Goal: Task Accomplishment & Management: Complete application form

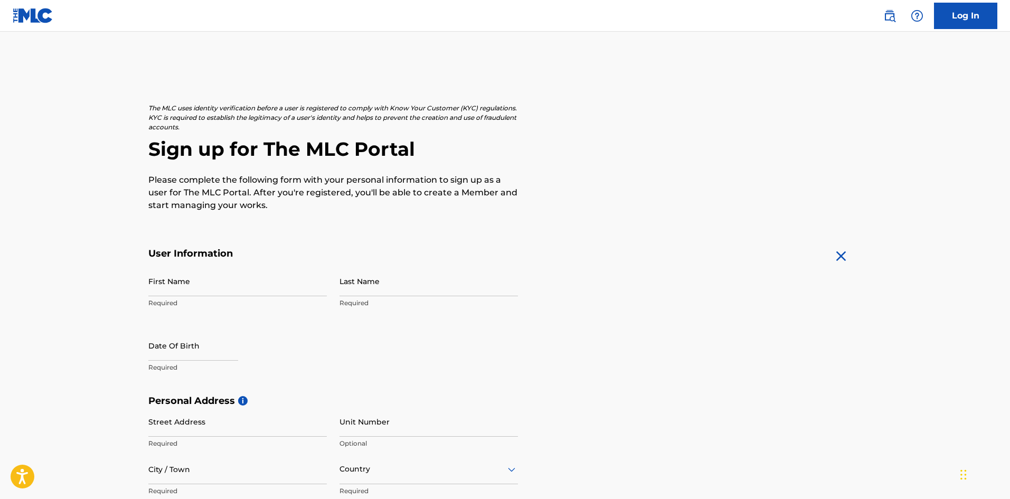
click at [174, 288] on input "First Name" at bounding box center [237, 281] width 178 height 30
type input "[PERSON_NAME]"
select select "8"
select select "2025"
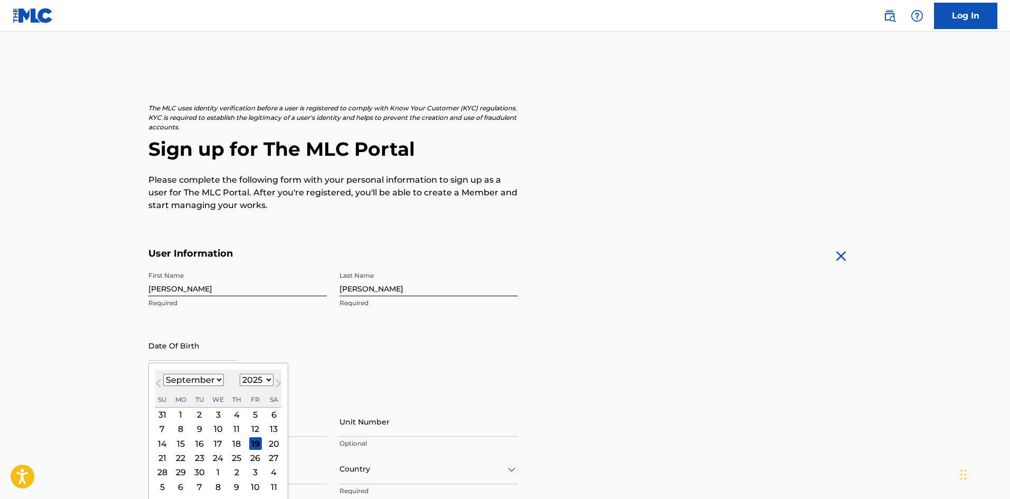
click at [210, 381] on select "January February March April May June July August September October November De…" at bounding box center [193, 380] width 61 height 12
select select "2"
click at [163, 374] on select "January February March April May June July August September October November De…" at bounding box center [193, 380] width 61 height 12
click at [237, 459] on div "20" at bounding box center [236, 457] width 13 height 13
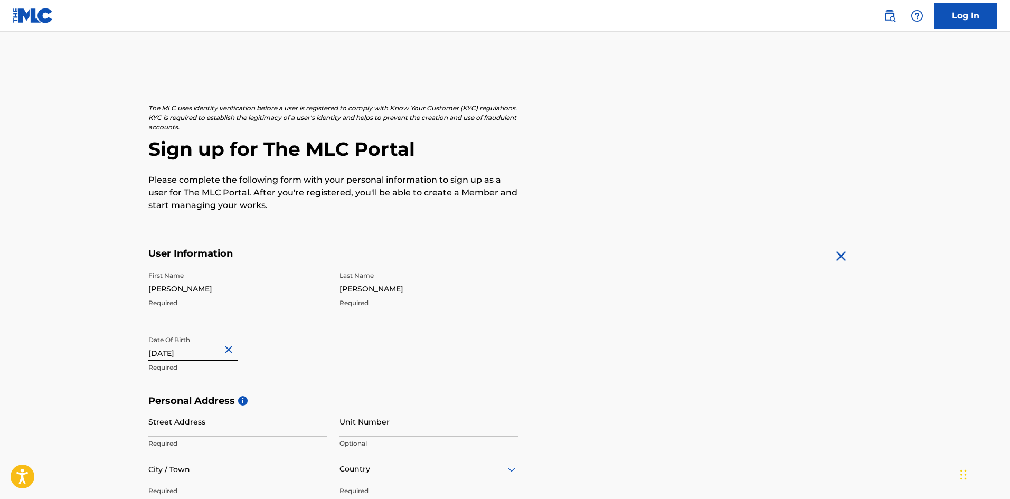
click at [209, 351] on input "text" at bounding box center [193, 345] width 90 height 30
select select "2"
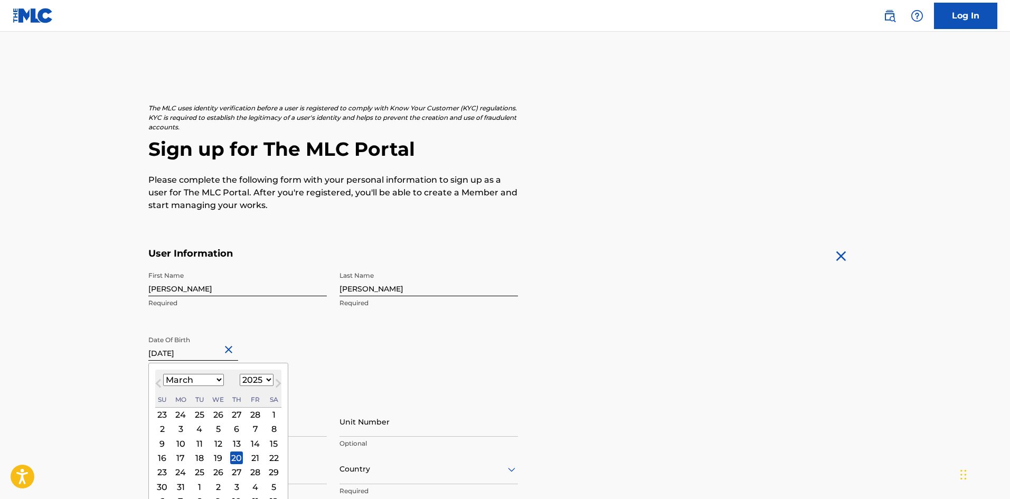
click at [255, 381] on select "1899 1900 1901 1902 1903 1904 1905 1906 1907 1908 1909 1910 1911 1912 1913 1914…" at bounding box center [257, 380] width 34 height 12
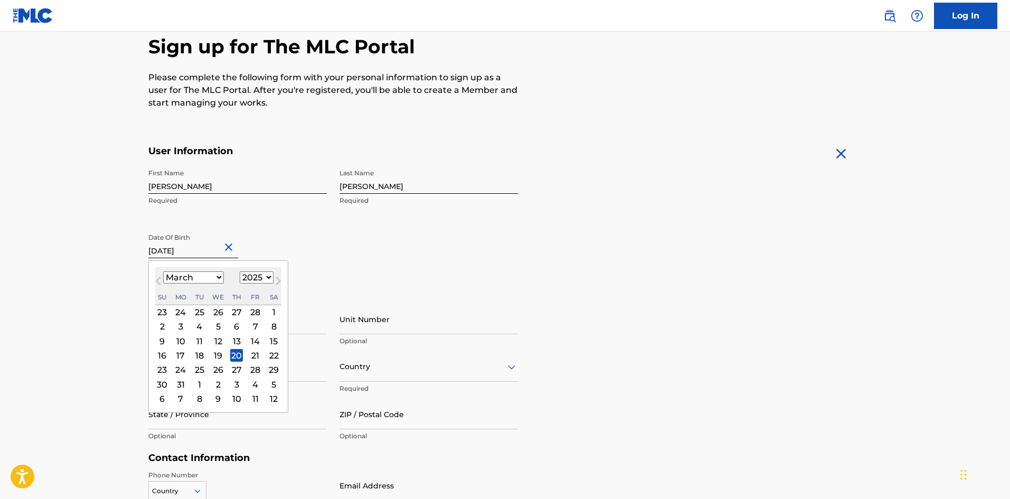
scroll to position [158, 0]
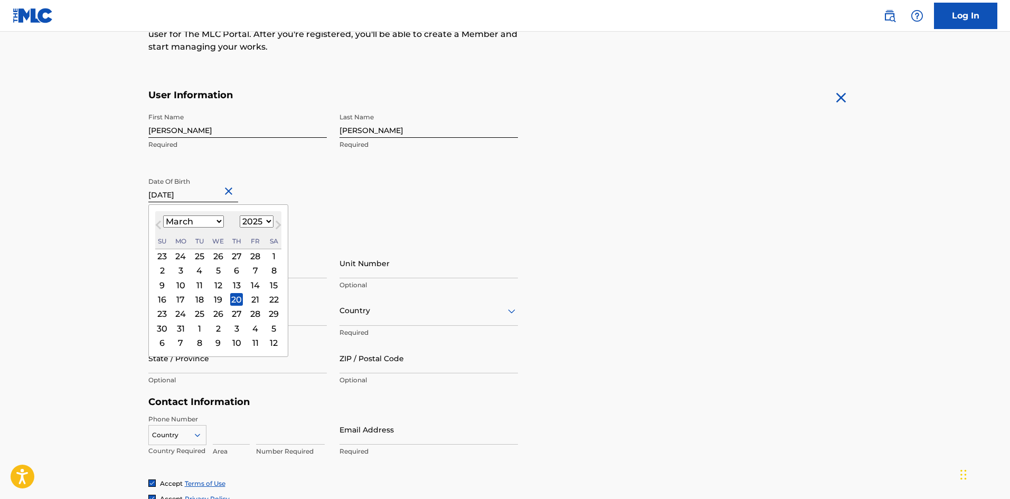
click at [260, 220] on select "1899 1900 1901 1902 1903 1904 1905 1906 1907 1908 1909 1910 1911 1912 1913 1914…" at bounding box center [257, 221] width 34 height 12
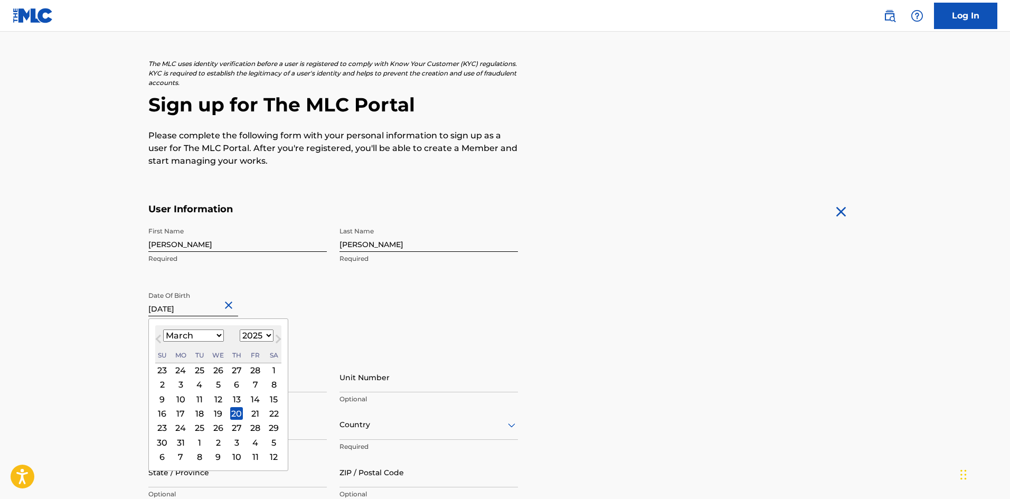
scroll to position [0, 0]
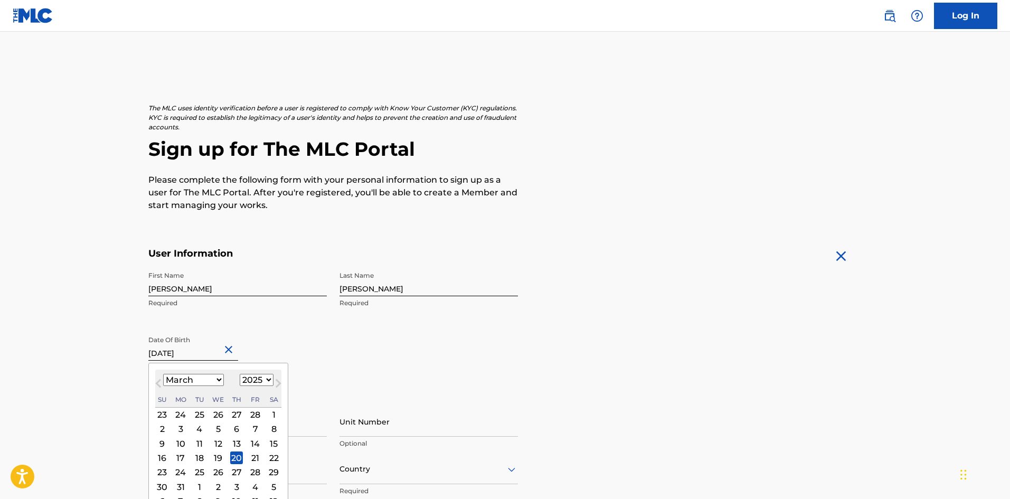
click at [263, 379] on select "1899 1900 1901 1902 1903 1904 1905 1906 1907 1908 1909 1910 1911 1912 1913 1914…" at bounding box center [257, 380] width 34 height 12
select select "1989"
click at [240, 374] on select "1899 1900 1901 1902 1903 1904 1905 1906 1907 1908 1909 1910 1911 1912 1913 1914…" at bounding box center [257, 380] width 34 height 12
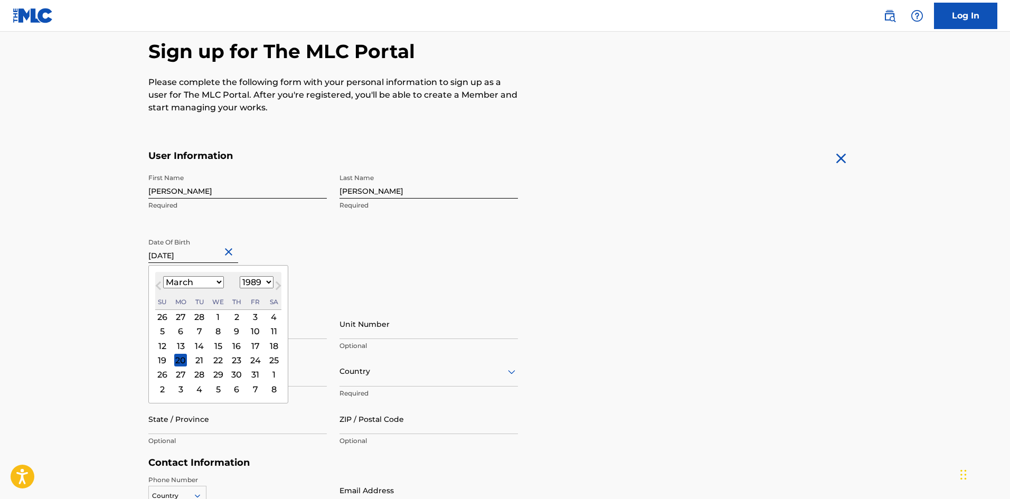
scroll to position [158, 0]
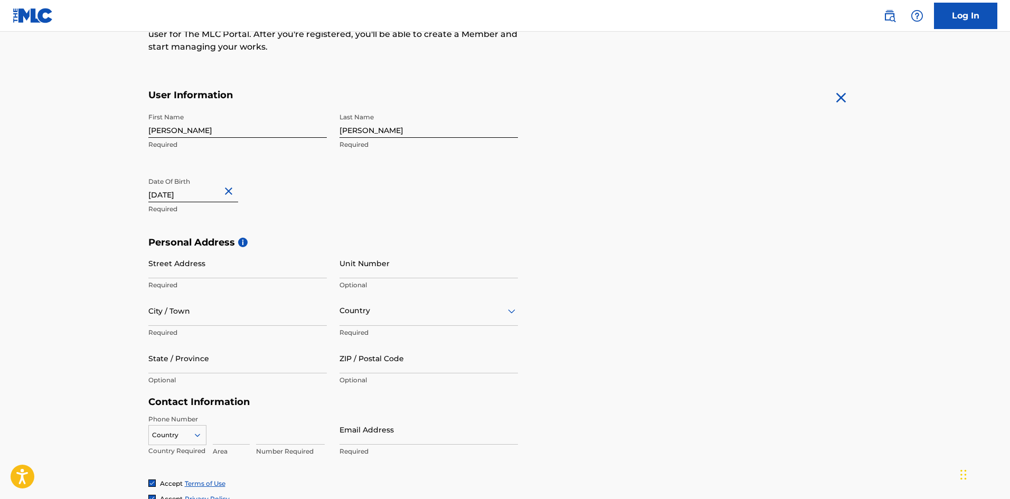
click at [362, 225] on div "First Name Alexander Required Last Name Seaver Required Date Of Birth Required" at bounding box center [333, 172] width 370 height 129
click at [204, 200] on input "text" at bounding box center [193, 187] width 90 height 30
select select "2"
select select "2025"
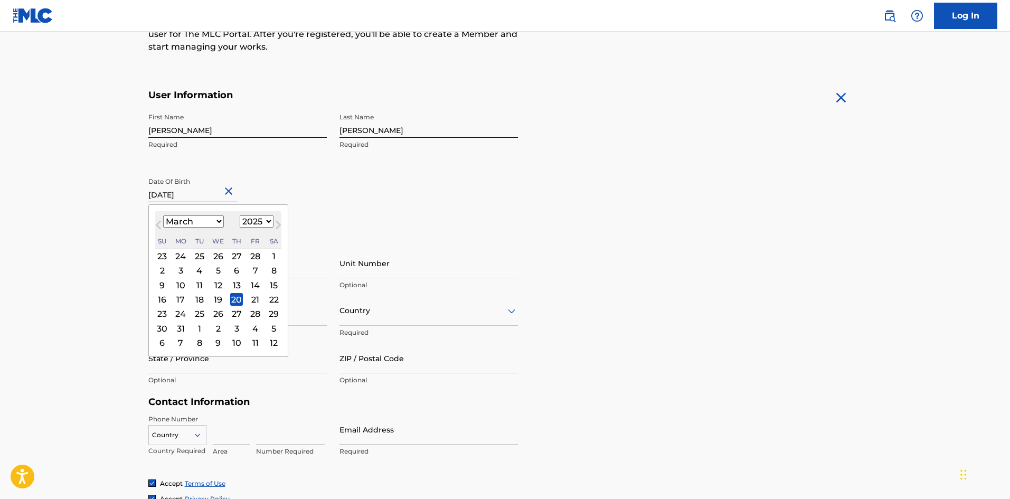
drag, startPoint x: 186, startPoint y: 197, endPoint x: 221, endPoint y: 195, distance: 34.9
click at [217, 195] on input "text" at bounding box center [193, 187] width 90 height 30
type input "March 20 1989"
select select "1989"
type input "March 20 1989"
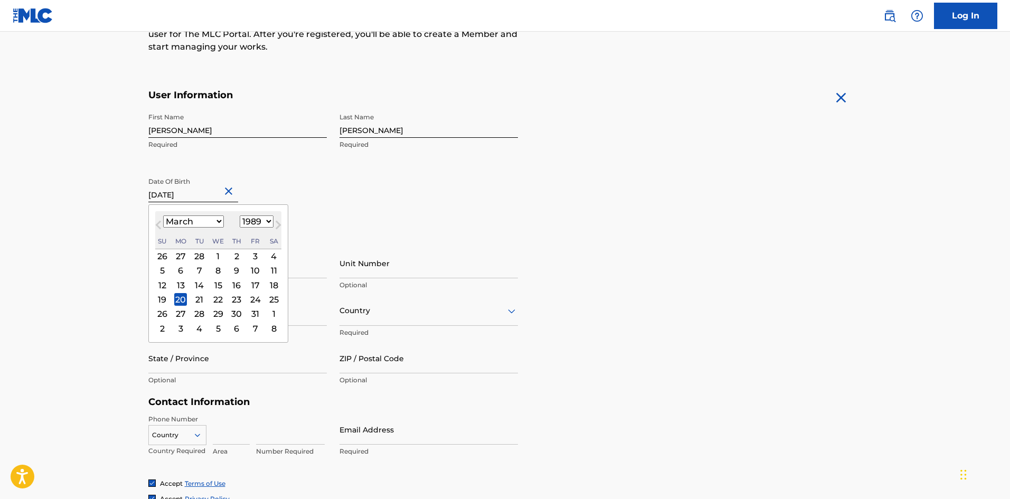
click at [622, 189] on form "User Information First Name Alexander Required Last Name Seaver Required Date O…" at bounding box center [505, 323] width 714 height 468
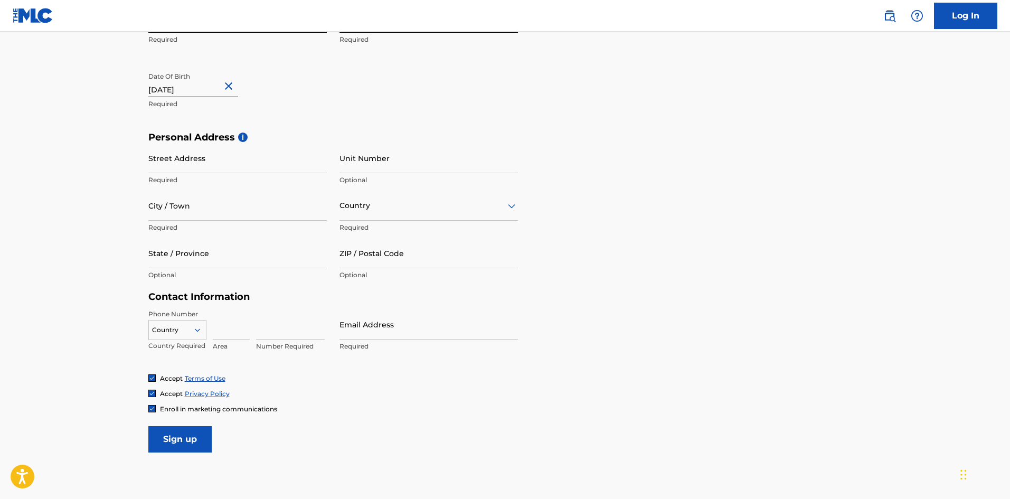
scroll to position [264, 0]
click at [173, 170] on input "Street Address" at bounding box center [237, 158] width 178 height 30
type input "c/o Gatekeerper Business Mgmt"
type input "Hawthorne"
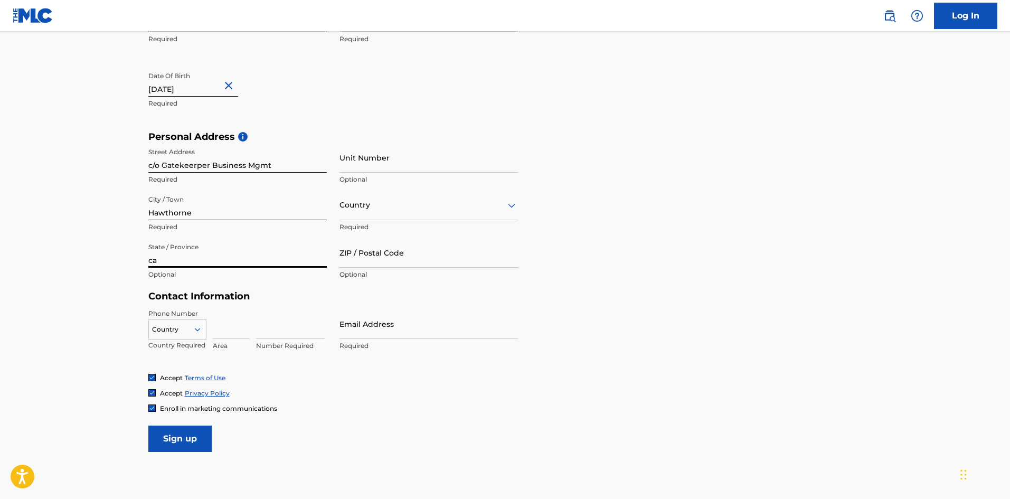
type input "c"
type input "California"
type input "90250"
click at [504, 210] on div at bounding box center [428, 204] width 178 height 13
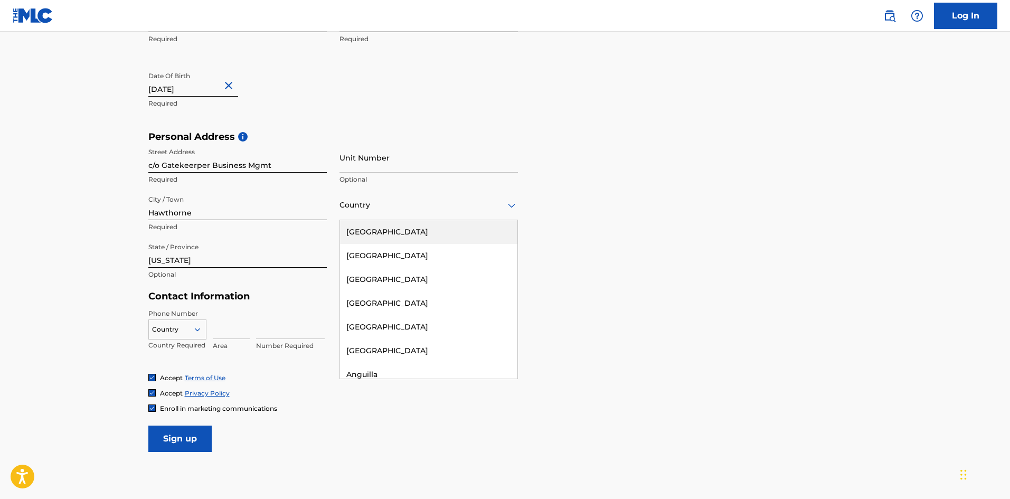
click at [390, 225] on div "United States" at bounding box center [428, 232] width 177 height 24
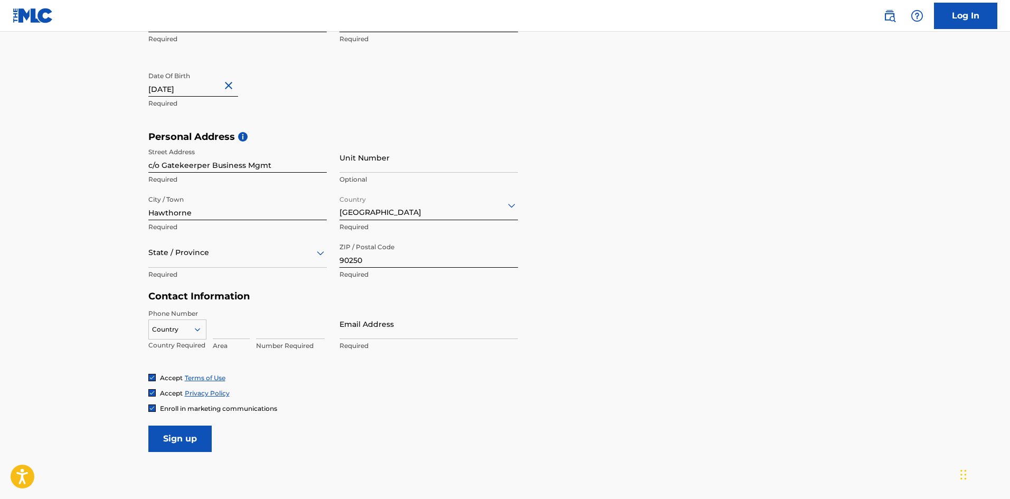
click at [226, 332] on input at bounding box center [231, 324] width 37 height 30
type input "310"
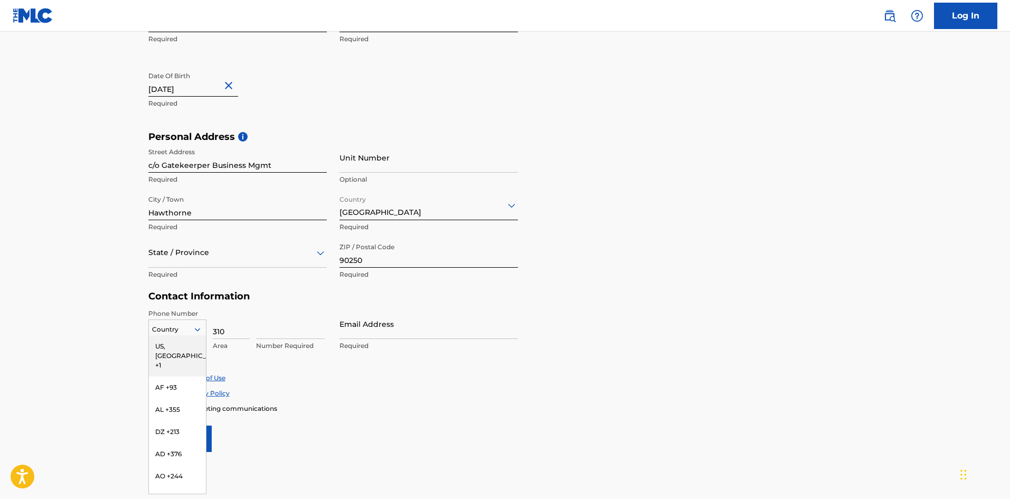
click at [198, 329] on icon at bounding box center [196, 329] width 5 height 3
drag, startPoint x: 176, startPoint y: 347, endPoint x: 185, endPoint y: 346, distance: 9.1
click at [177, 347] on div "US, [GEOGRAPHIC_DATA] +1" at bounding box center [177, 355] width 57 height 41
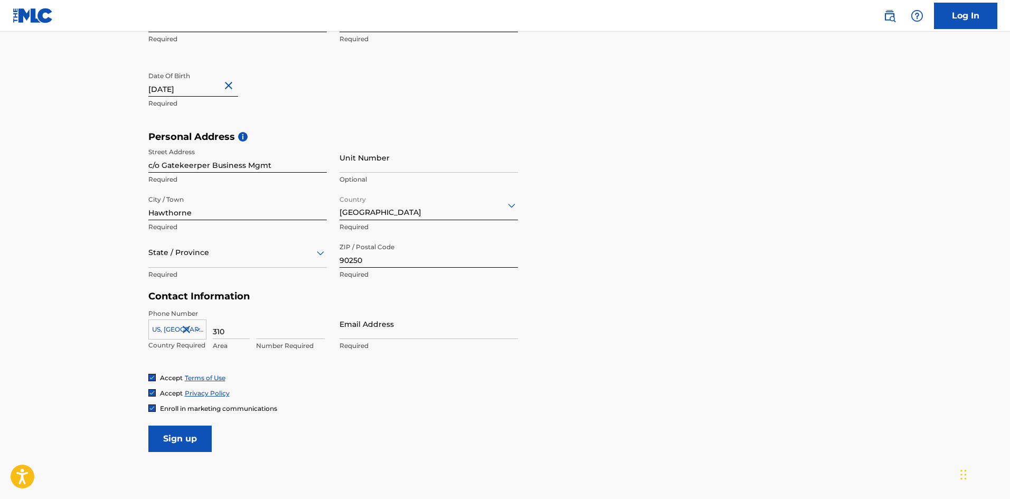
click at [286, 329] on input at bounding box center [290, 324] width 69 height 30
type input "5250613"
click at [366, 333] on input "Email Address" at bounding box center [428, 324] width 178 height 30
type input "[EMAIL_ADDRESS][DOMAIN_NAME]"
drag, startPoint x: 173, startPoint y: 434, endPoint x: 187, endPoint y: 433, distance: 13.8
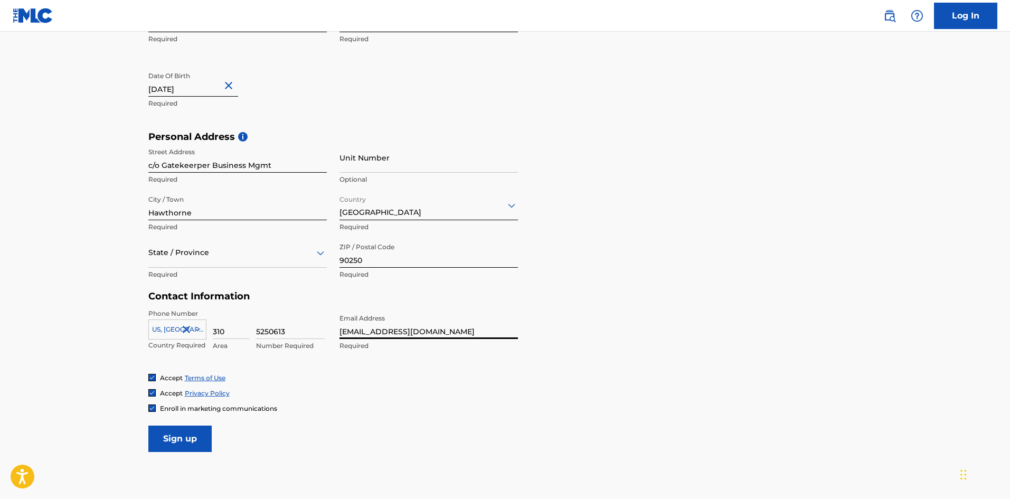
click at [173, 434] on input "Sign up" at bounding box center [179, 438] width 63 height 26
click at [182, 262] on div "State / Province" at bounding box center [237, 253] width 178 height 30
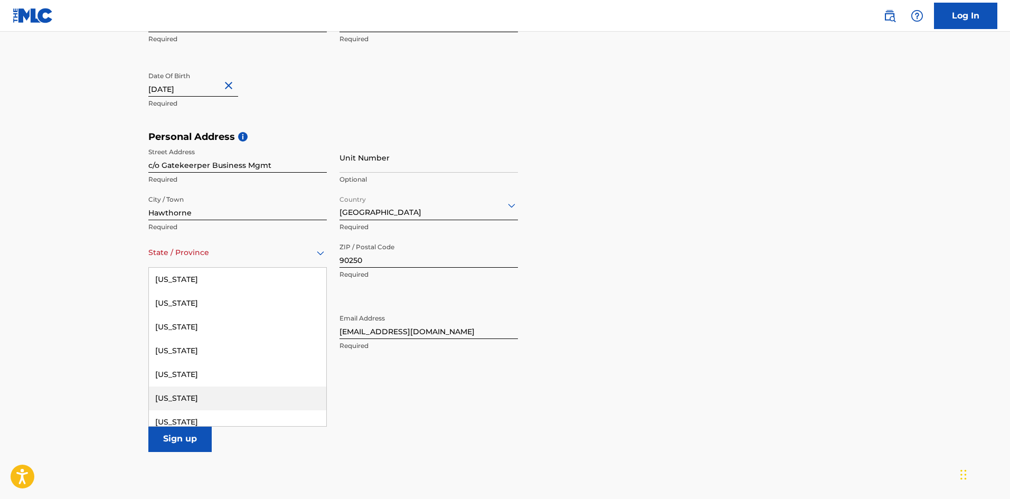
click at [187, 391] on div "California" at bounding box center [237, 398] width 177 height 24
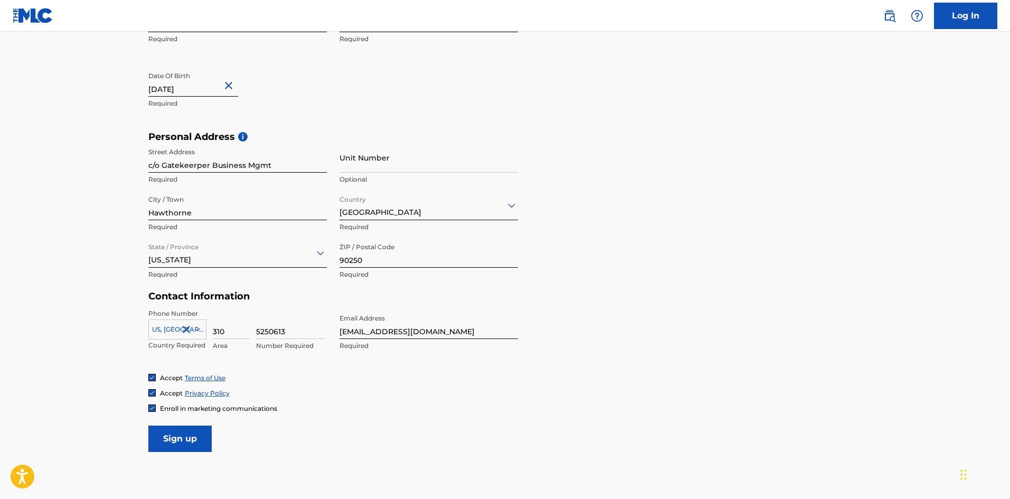
click at [185, 440] on input "Sign up" at bounding box center [179, 438] width 63 height 26
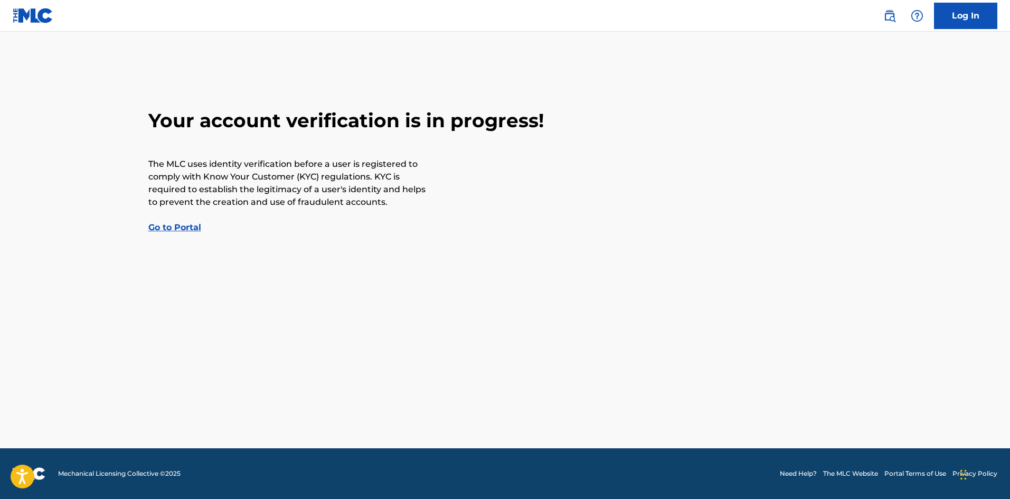
click at [172, 227] on link "Go to Portal" at bounding box center [174, 227] width 53 height 10
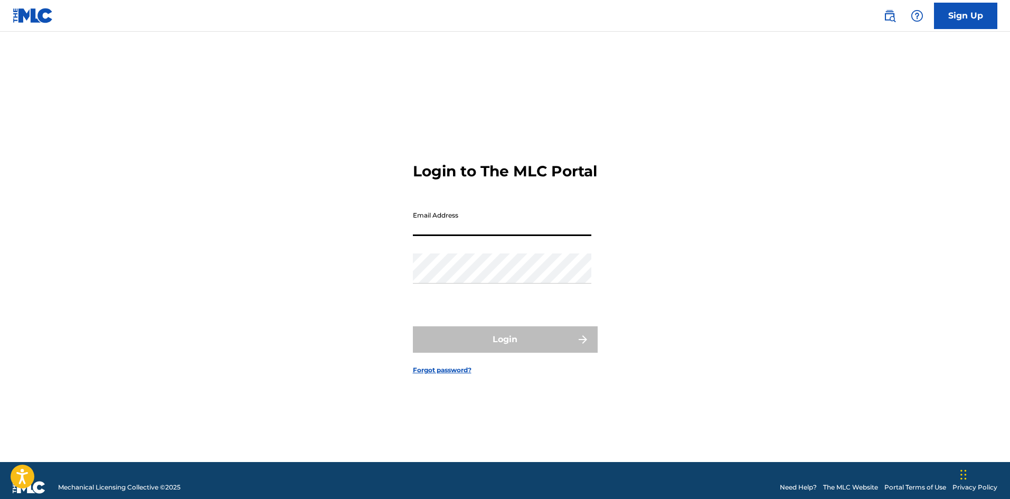
click at [477, 230] on input "Email Address" at bounding box center [502, 221] width 178 height 30
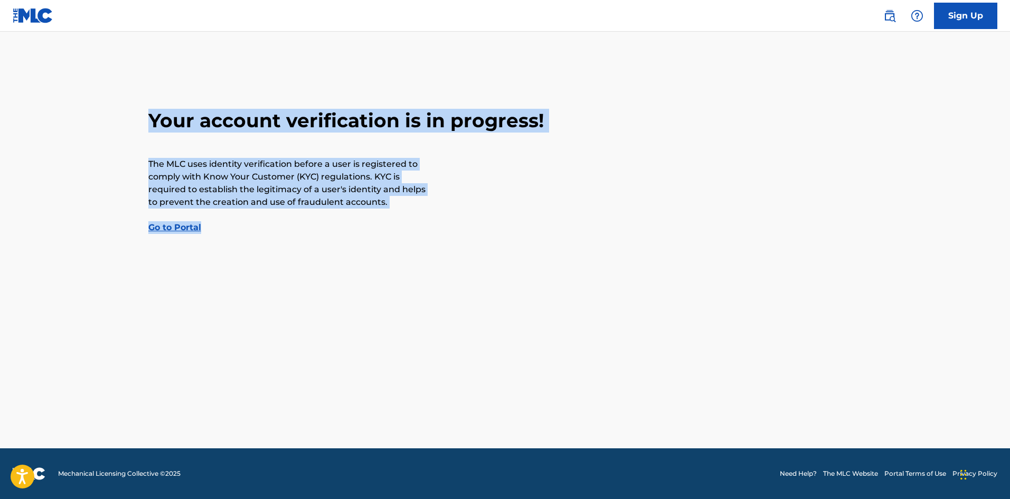
drag, startPoint x: 181, startPoint y: 110, endPoint x: 580, endPoint y: 220, distance: 413.8
click at [580, 220] on div "Your account verification is in progress! The MLC uses identity verification be…" at bounding box center [505, 171] width 739 height 125
copy div "Your account verification is in progress! The MLC uses identity verification be…"
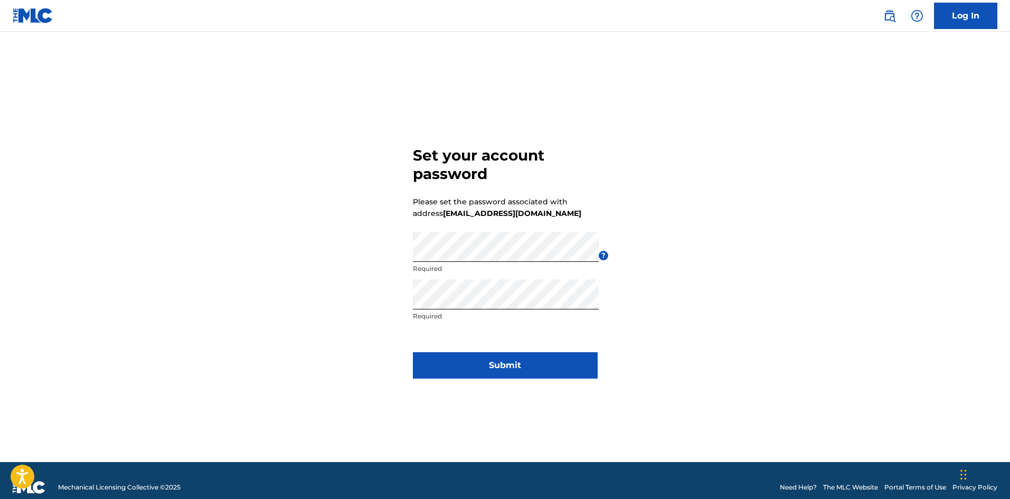
click at [499, 369] on button "Submit" at bounding box center [505, 365] width 185 height 26
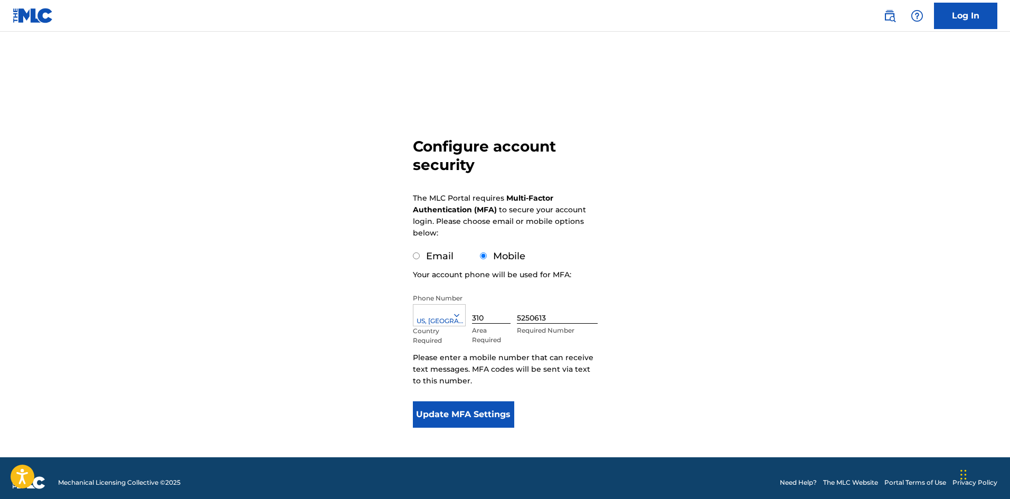
click at [457, 413] on button "Update MFA Settings" at bounding box center [464, 414] width 102 height 26
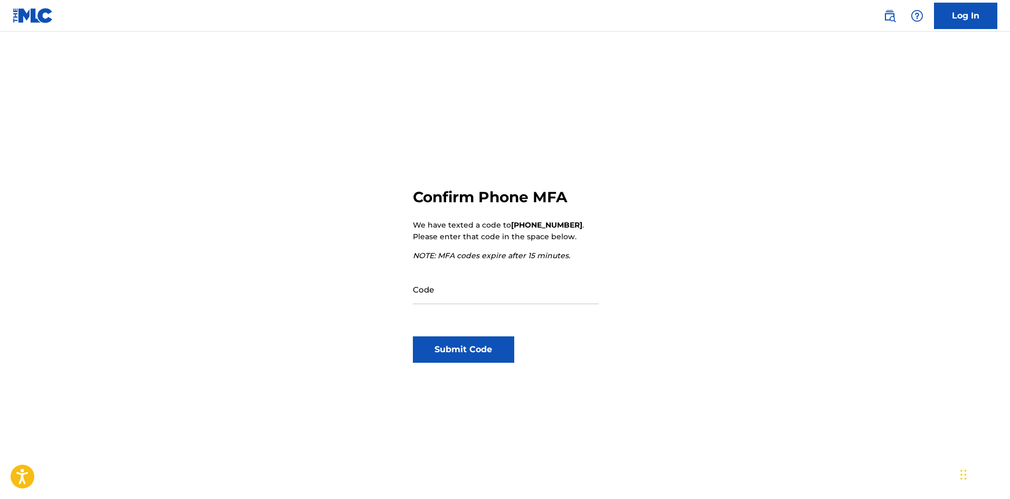
click at [452, 289] on input "Code" at bounding box center [506, 289] width 186 height 30
type input "911222"
click at [493, 352] on button "Submit Code" at bounding box center [464, 349] width 102 height 26
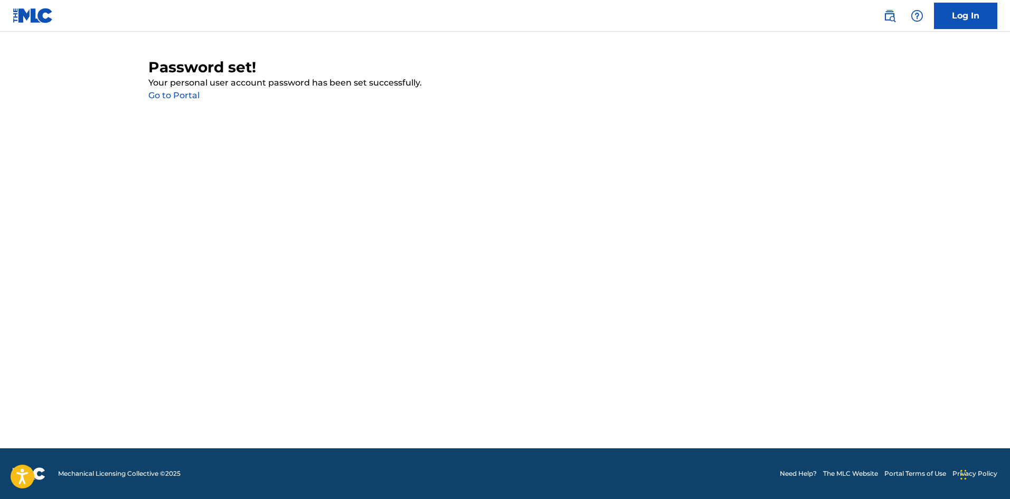
click at [166, 97] on link "Go to Portal" at bounding box center [173, 95] width 51 height 10
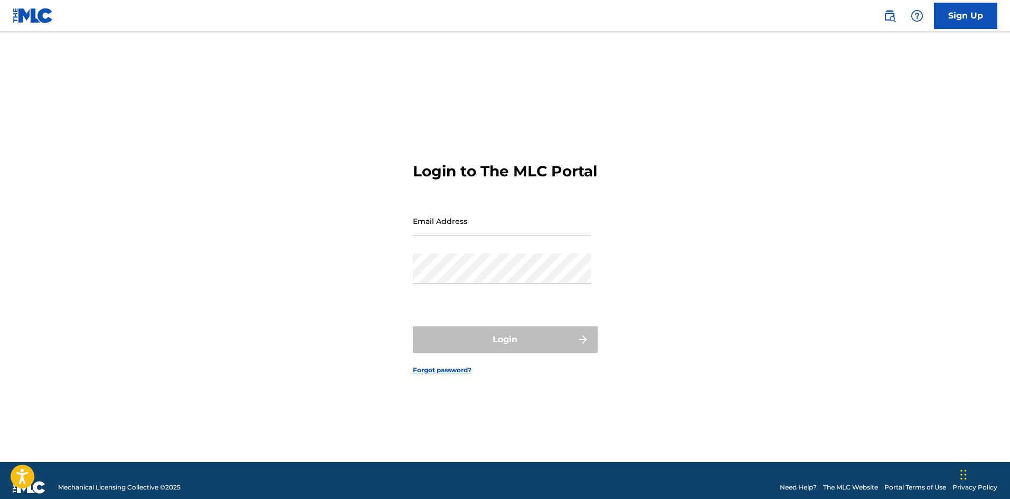
click at [516, 234] on input "Email Address" at bounding box center [502, 221] width 178 height 30
type input "[EMAIL_ADDRESS][DOMAIN_NAME]"
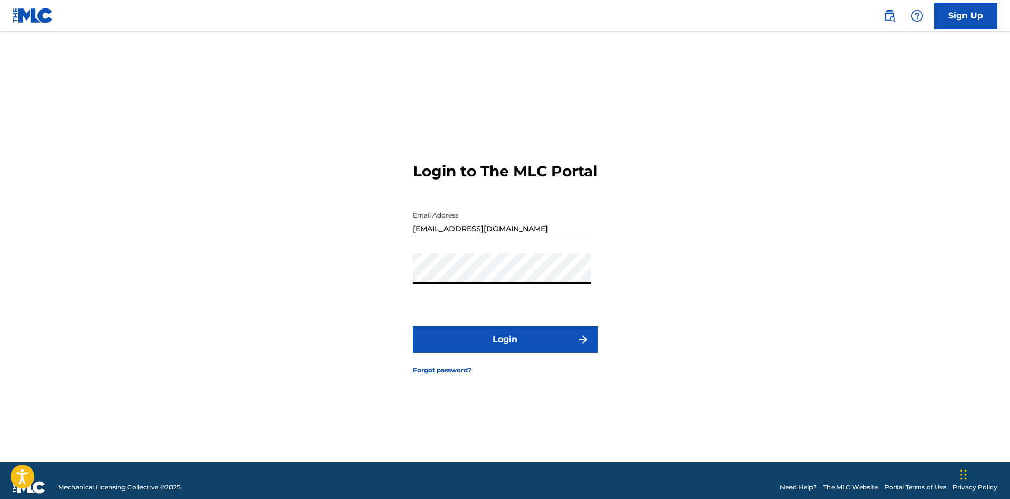
click at [500, 352] on button "Login" at bounding box center [505, 339] width 185 height 26
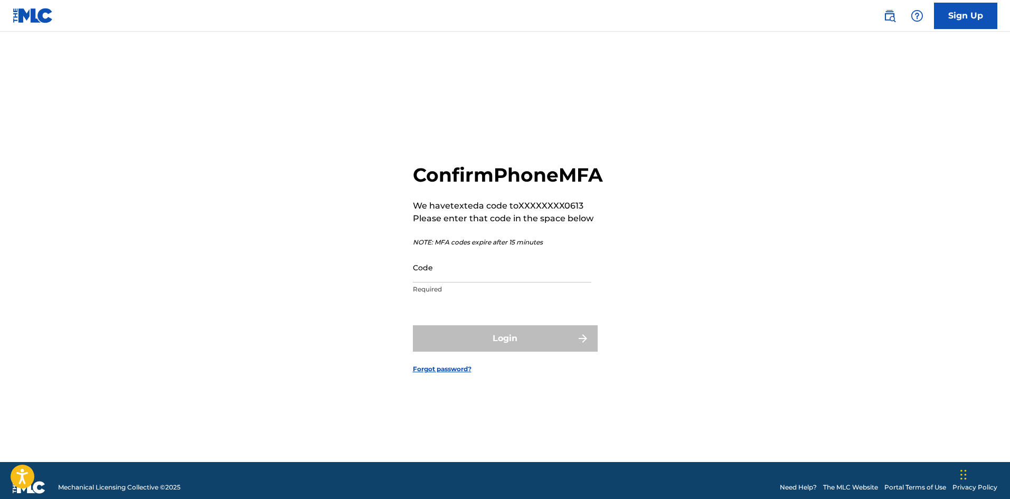
click at [435, 282] on input "Code" at bounding box center [502, 267] width 178 height 30
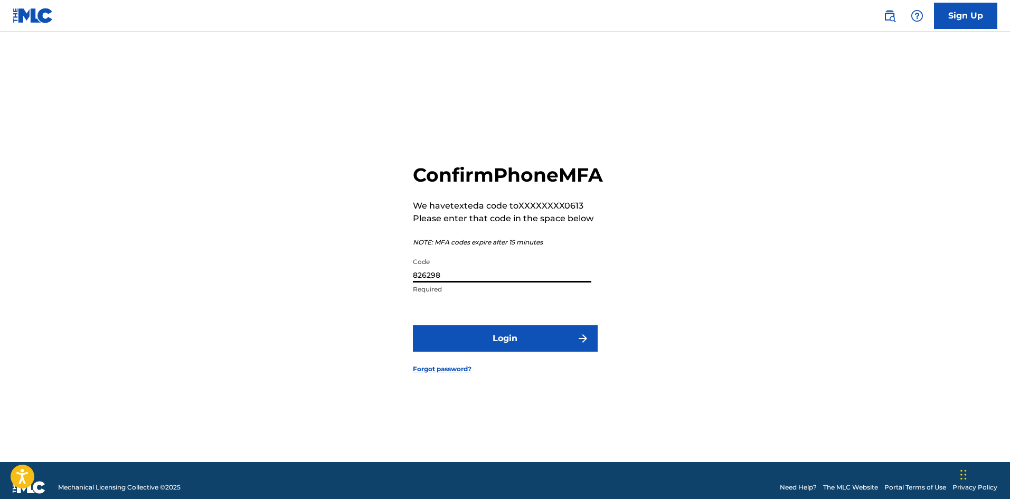
type input "826298"
click at [508, 352] on button "Login" at bounding box center [505, 338] width 185 height 26
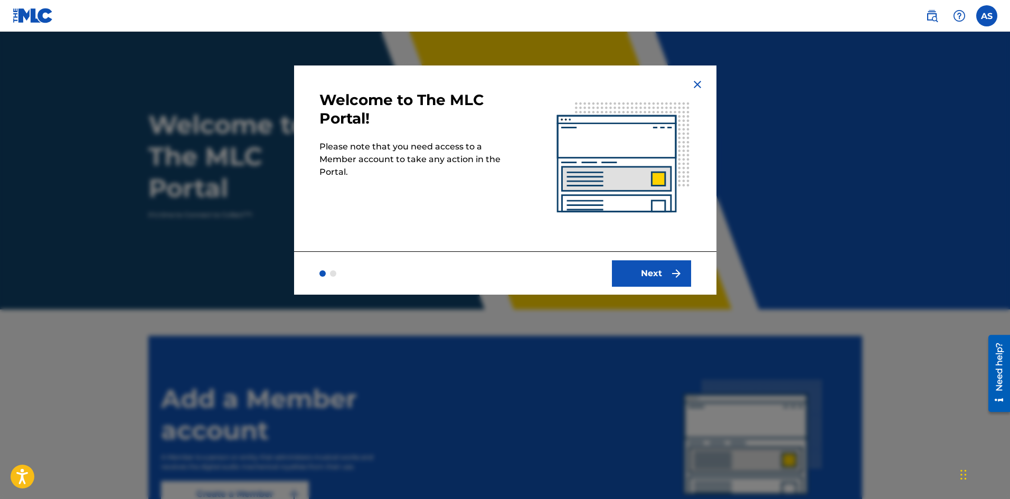
click at [651, 273] on button "Next" at bounding box center [651, 273] width 79 height 26
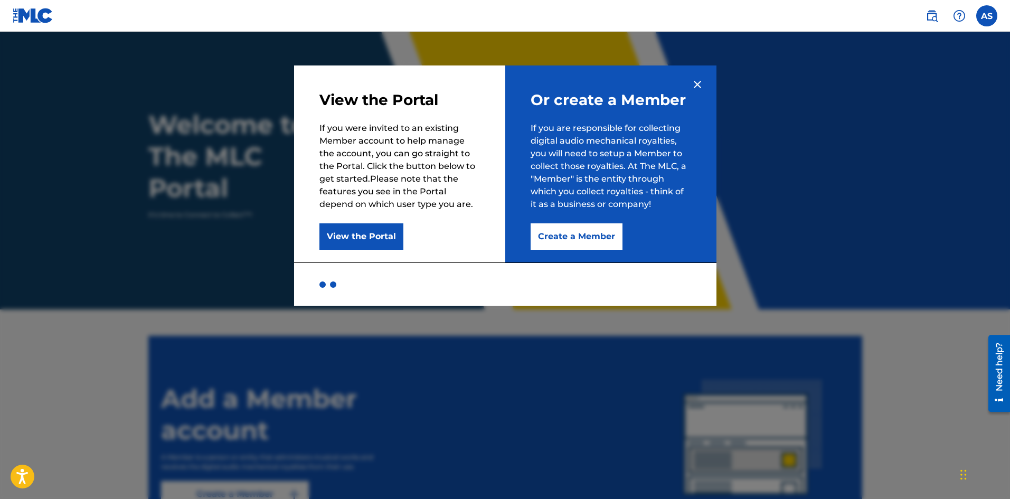
click at [567, 237] on button "Create a Member" at bounding box center [577, 236] width 92 height 26
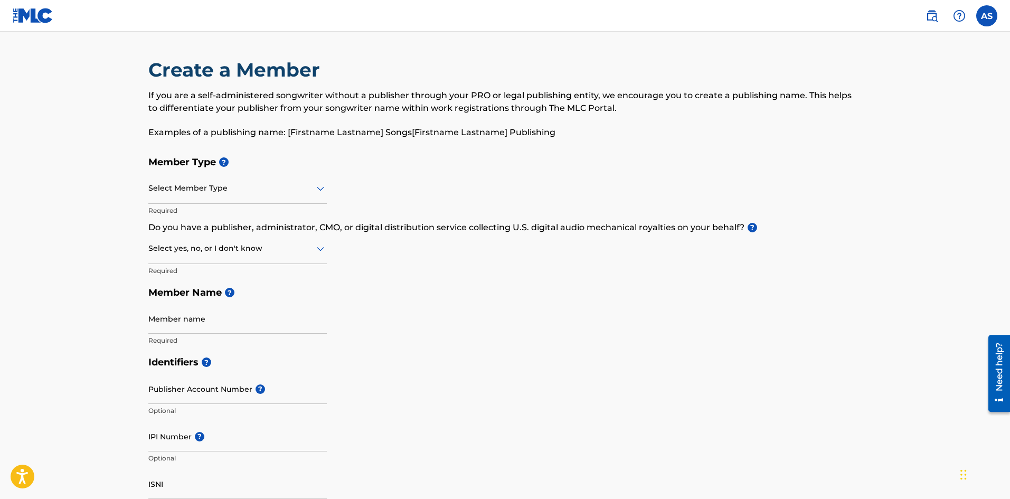
drag, startPoint x: 229, startPoint y: 203, endPoint x: 240, endPoint y: 200, distance: 11.9
click at [229, 203] on div "Select Member Type" at bounding box center [237, 189] width 178 height 30
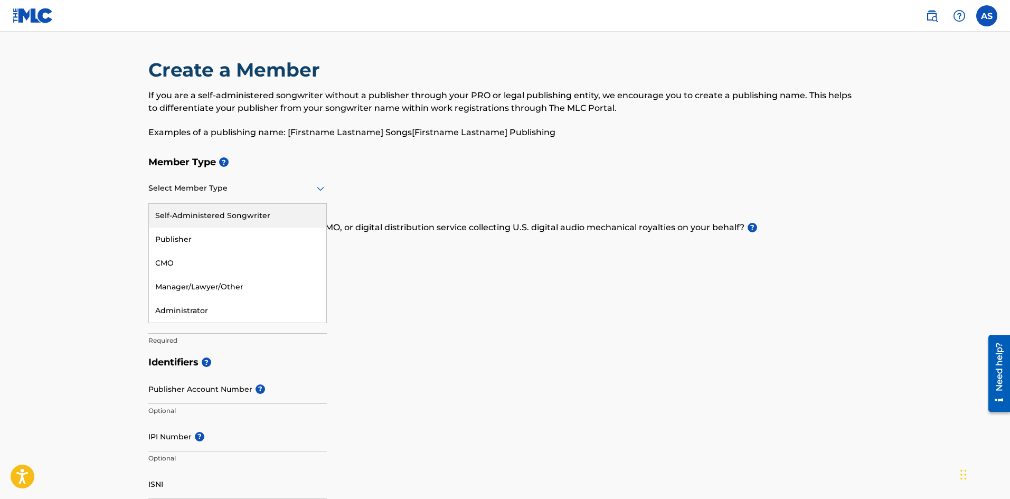
click at [438, 321] on div "Member Type ? 5 results available. Use Up and Down to choose options, press Ent…" at bounding box center [505, 251] width 714 height 200
click at [260, 200] on div "Select Member Type" at bounding box center [237, 189] width 178 height 30
click at [192, 238] on div "Publisher" at bounding box center [237, 240] width 177 height 24
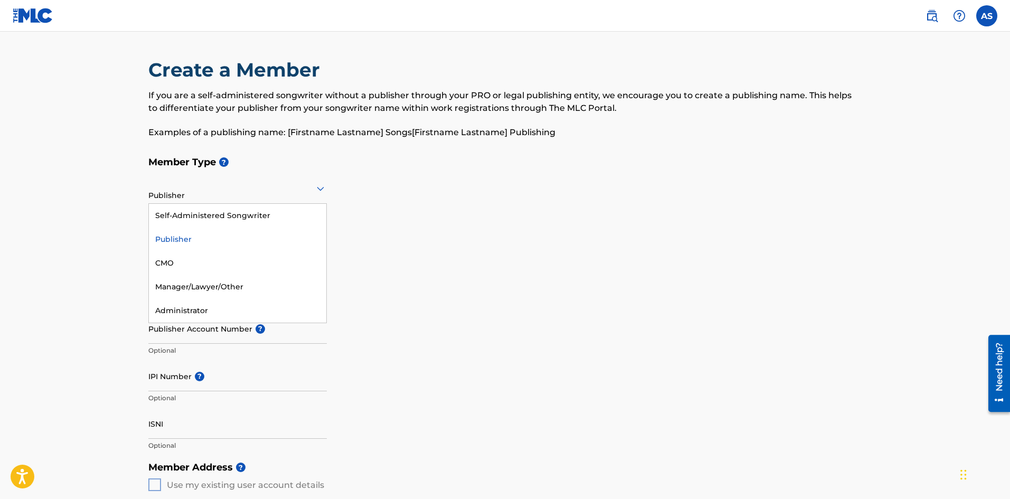
click at [311, 197] on div "Publisher" at bounding box center [237, 188] width 178 height 26
drag, startPoint x: 271, startPoint y: 213, endPoint x: 301, endPoint y: 210, distance: 29.8
click at [271, 214] on div "Self-Administered Songwriter" at bounding box center [237, 216] width 177 height 24
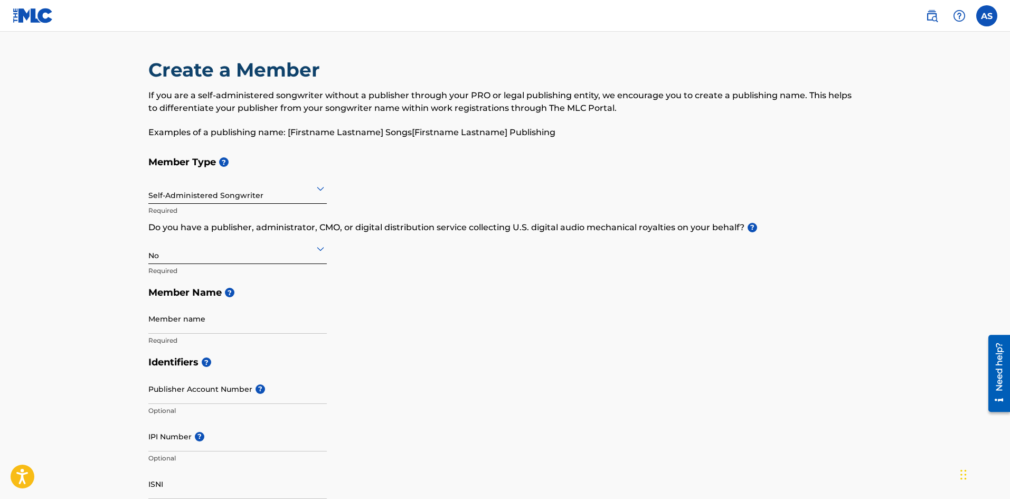
click at [316, 247] on icon at bounding box center [320, 248] width 13 height 13
click at [314, 184] on icon at bounding box center [320, 188] width 13 height 13
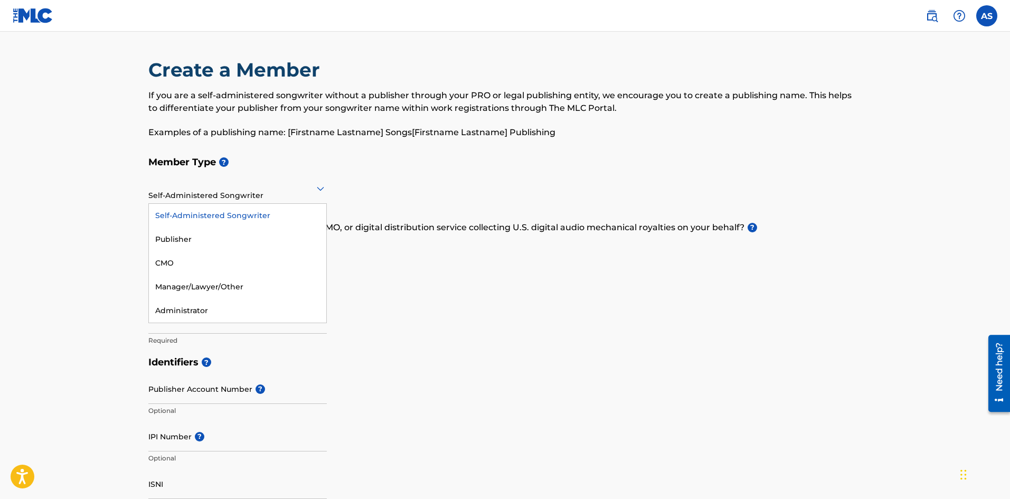
click at [347, 141] on div "Create a Member If you are a self-administered songwriter without a publisher t…" at bounding box center [505, 104] width 714 height 93
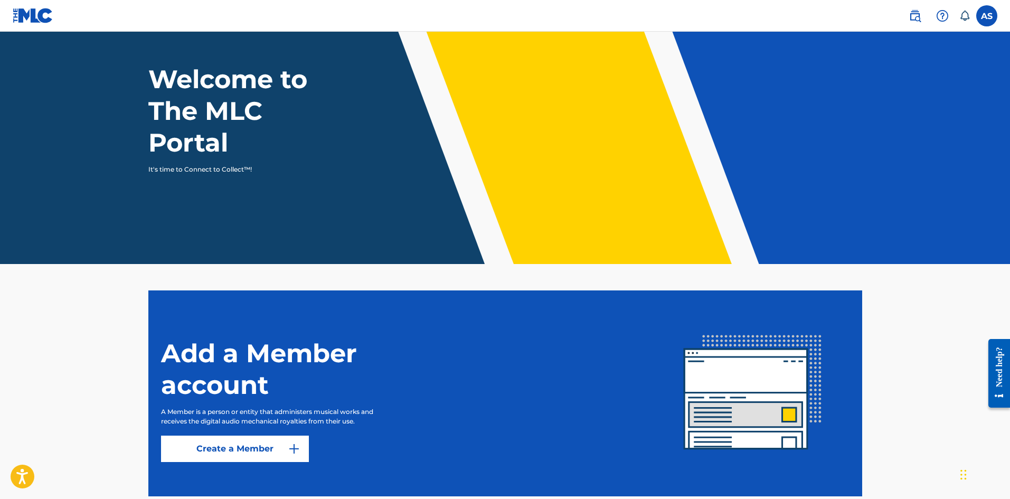
scroll to position [106, 0]
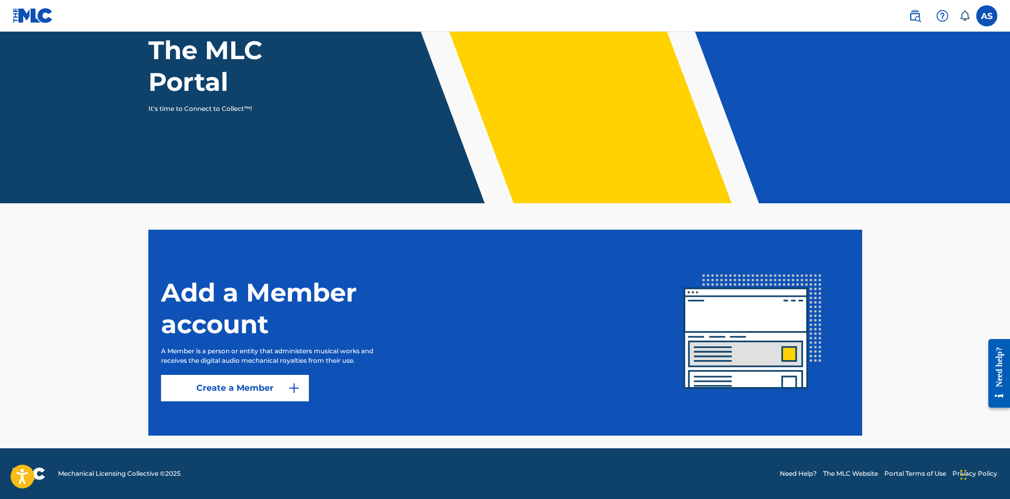
click at [238, 392] on link "Create a Member" at bounding box center [235, 388] width 148 height 26
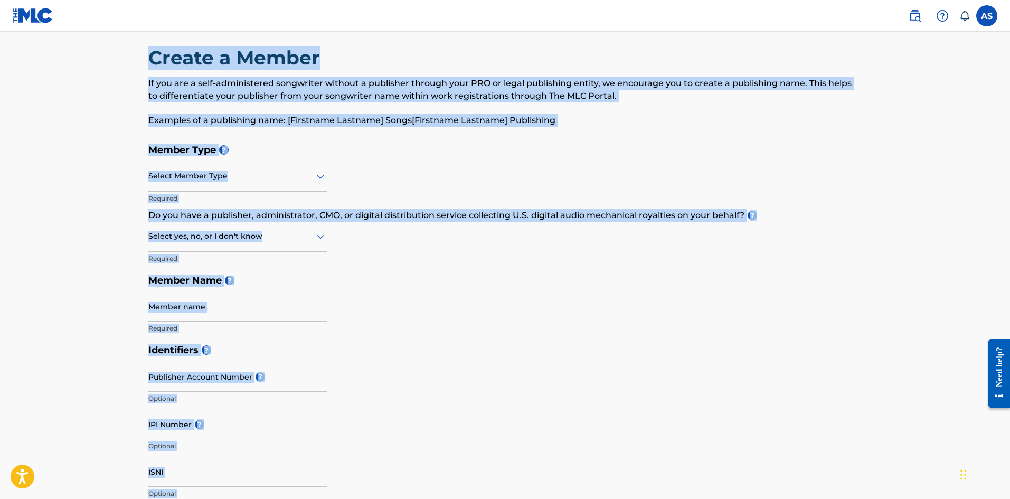
scroll to position [36, 0]
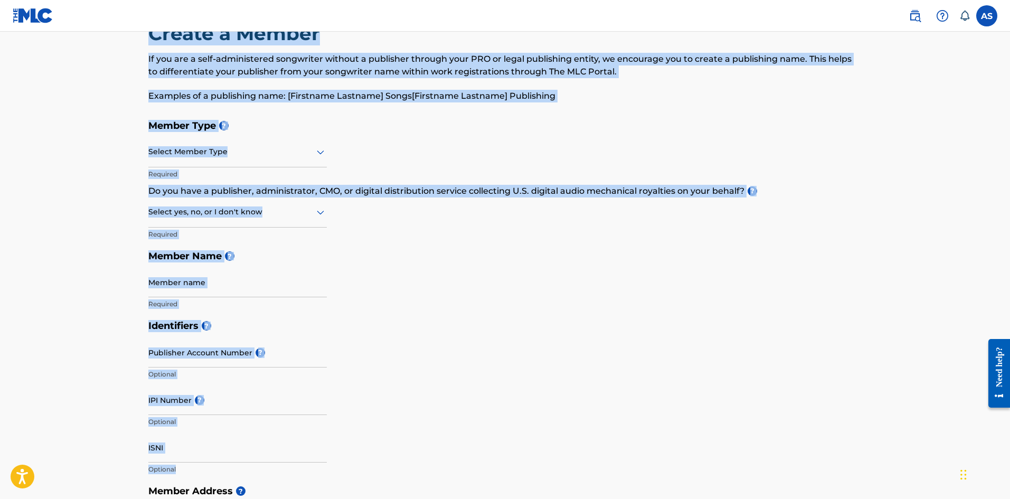
drag, startPoint x: 147, startPoint y: 67, endPoint x: 355, endPoint y: 467, distance: 450.7
click at [355, 467] on div "Create a Member If you are a self-administered songwriter without a publisher t…" at bounding box center [505, 443] width 739 height 843
copy div "Create a Member If you are a self-administered songwriter without a publisher t…"
